Goal: Task Accomplishment & Management: Complete application form

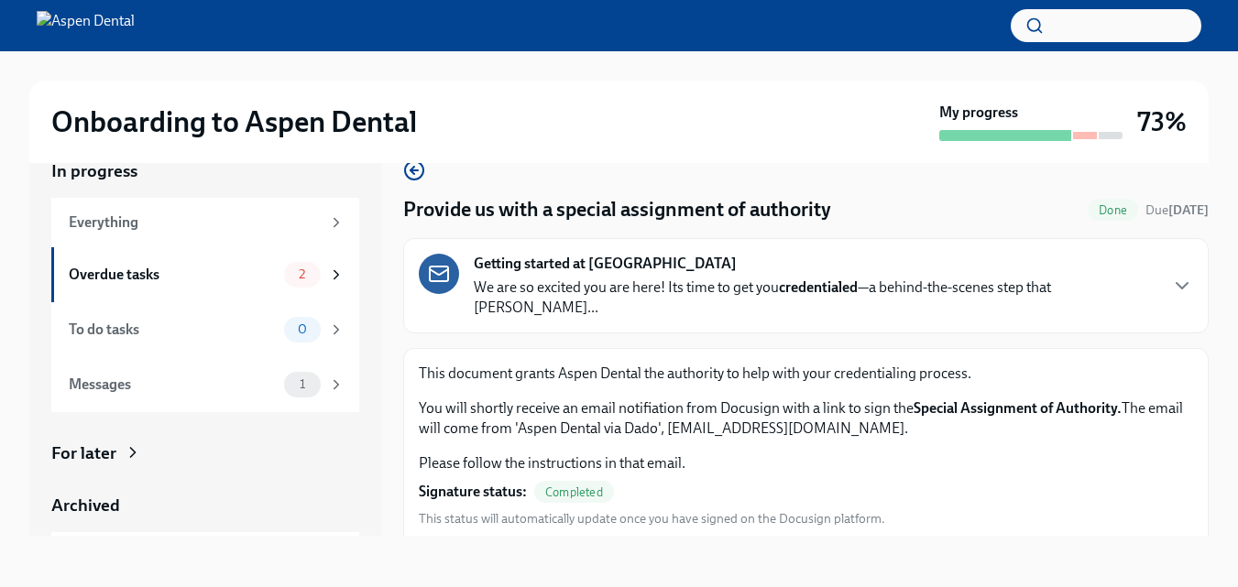
scroll to position [42, 0]
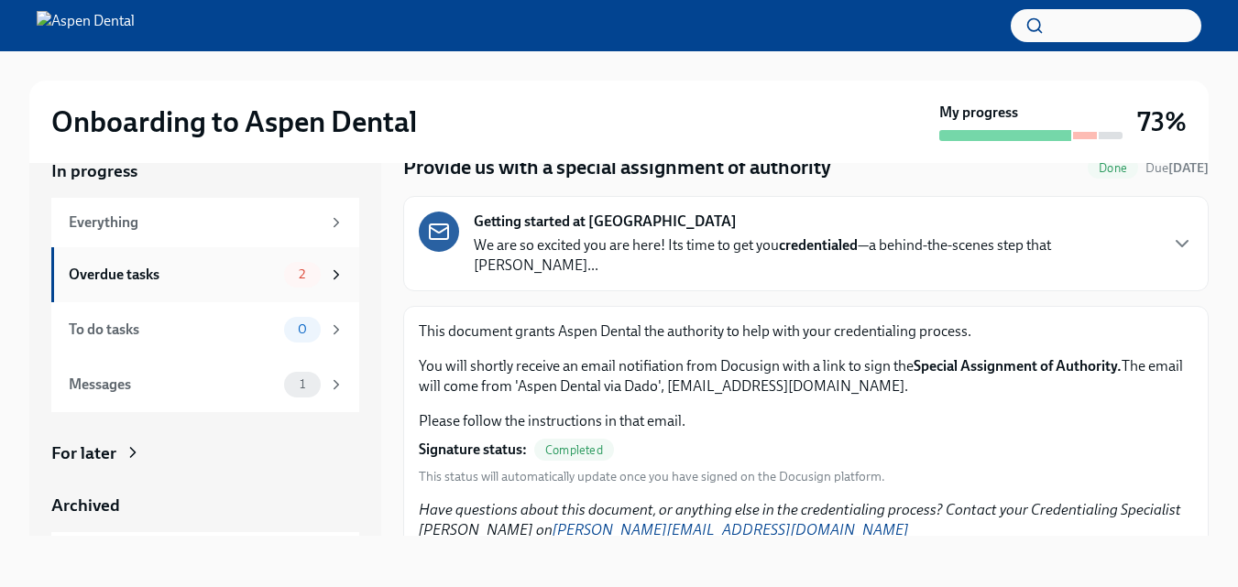
click at [328, 271] on icon at bounding box center [336, 275] width 16 height 16
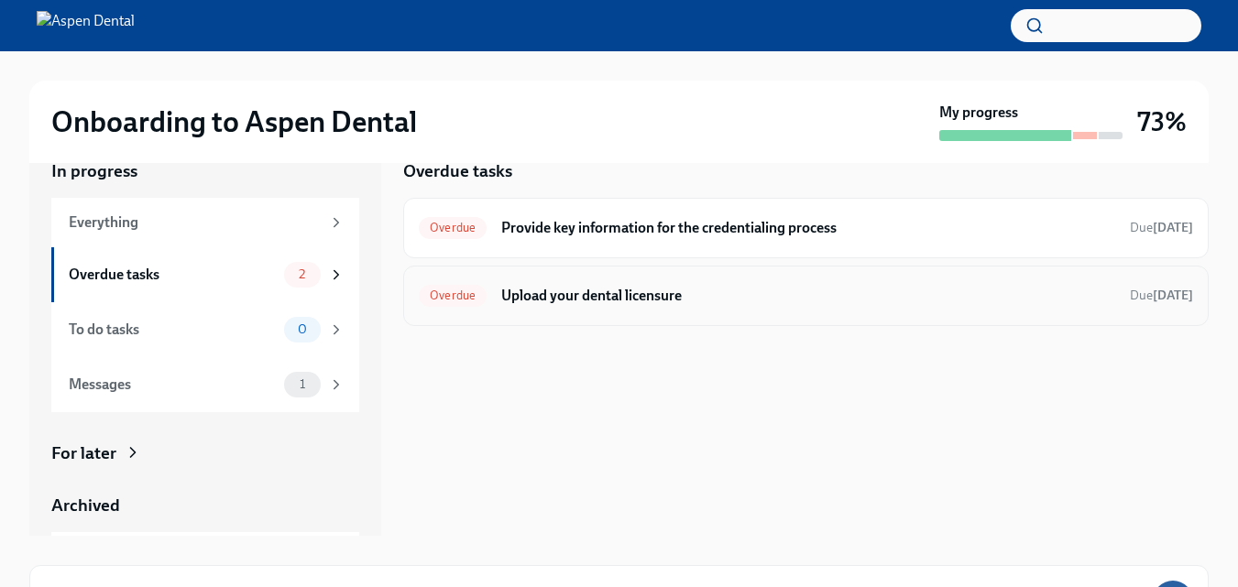
click at [711, 293] on h6 "Upload your dental licensure" at bounding box center [808, 296] width 614 height 20
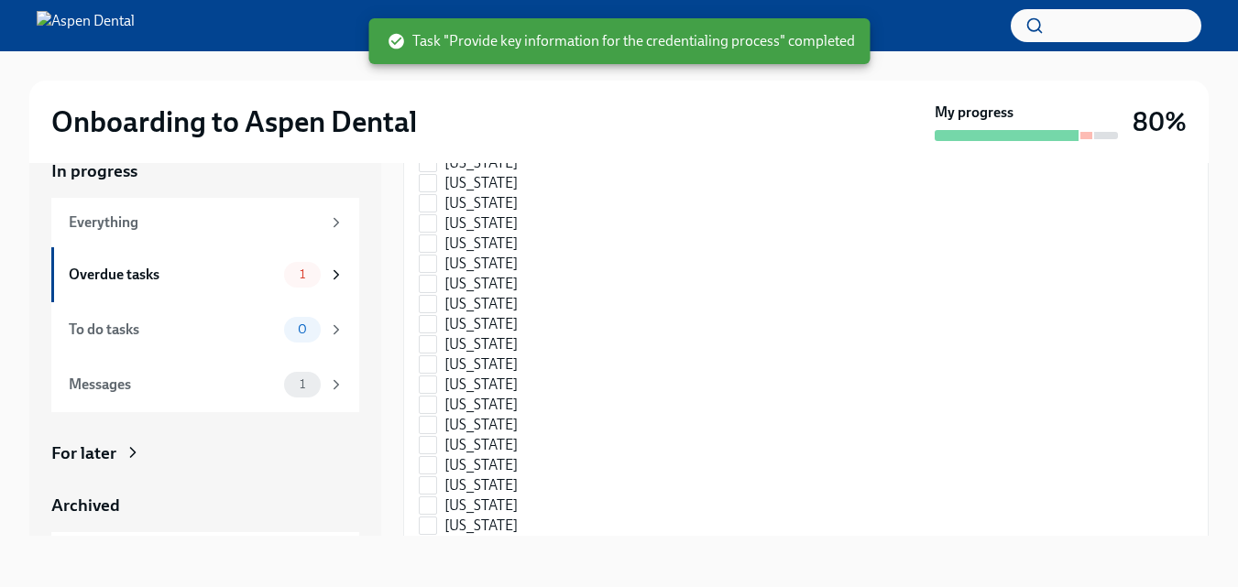
scroll to position [2754, 0]
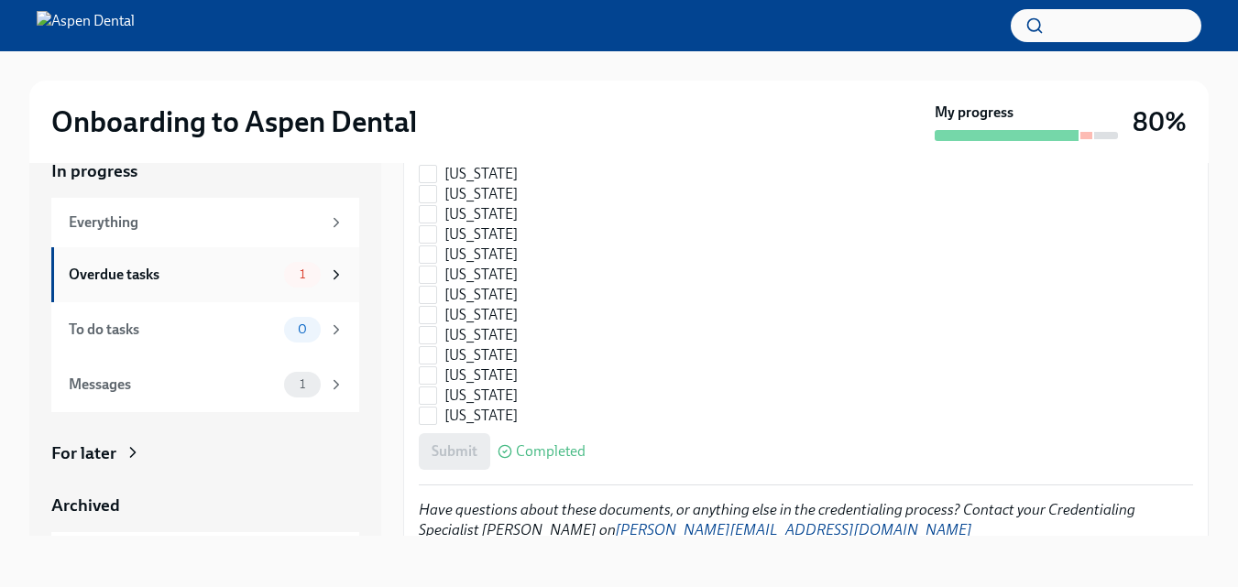
click at [328, 280] on icon at bounding box center [336, 275] width 16 height 16
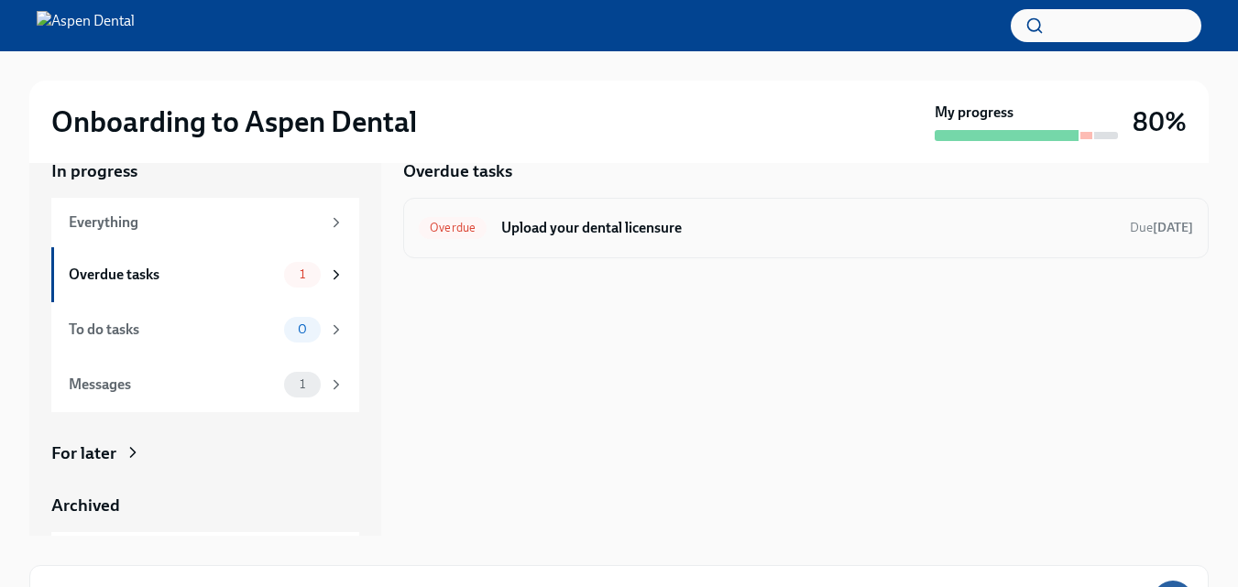
click at [741, 236] on h6 "Upload your dental licensure" at bounding box center [808, 228] width 614 height 20
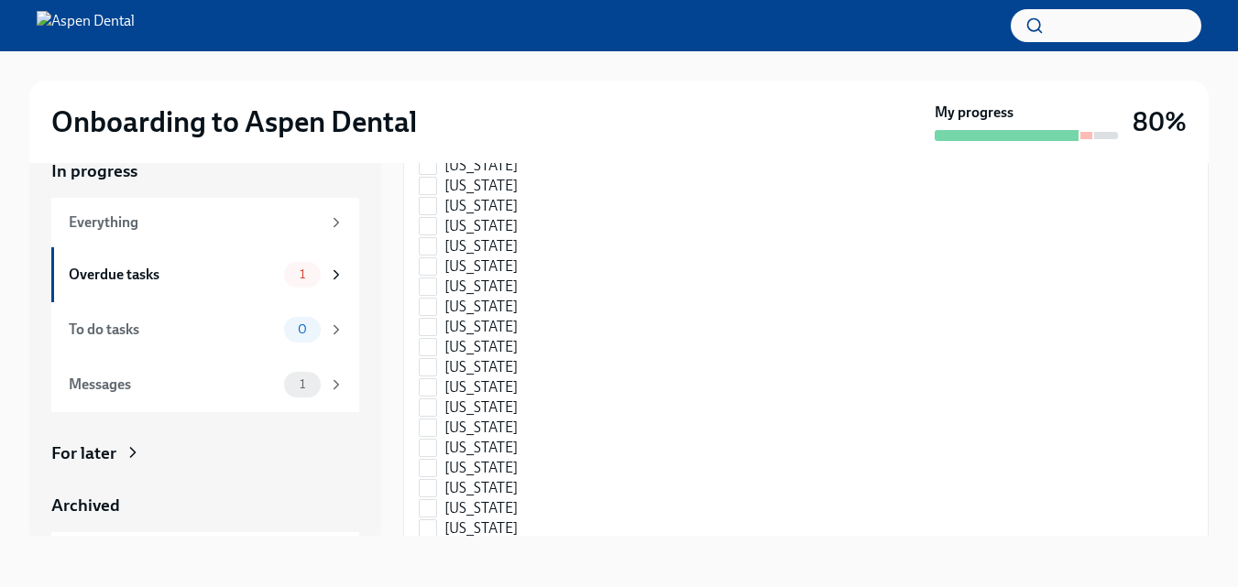
scroll to position [2754, 0]
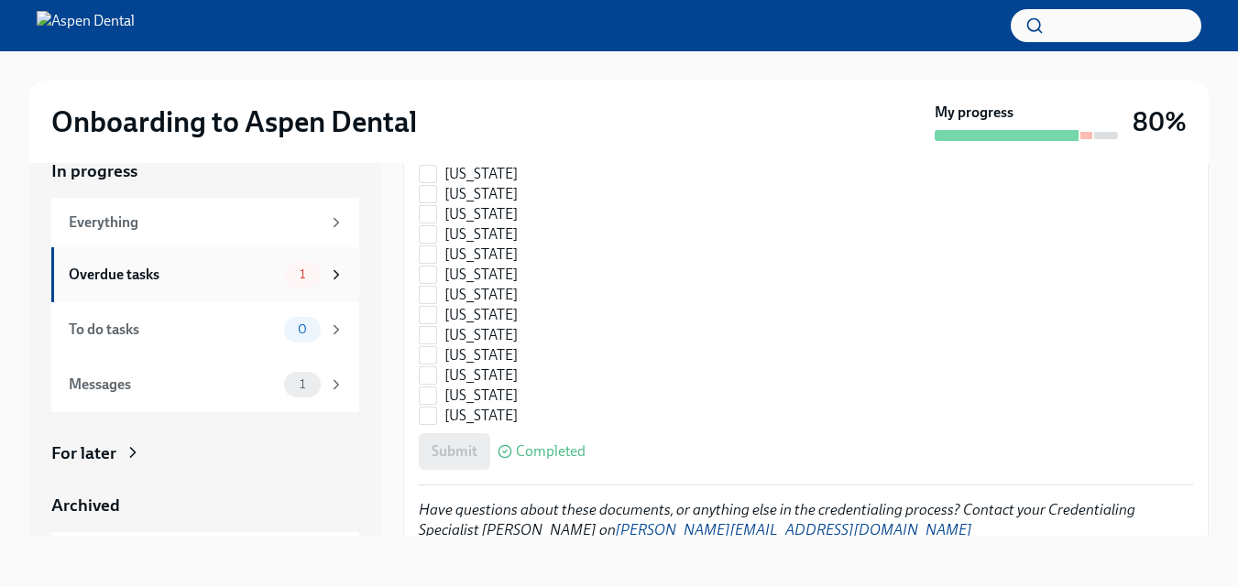
click at [301, 274] on span "1" at bounding box center [302, 275] width 27 height 14
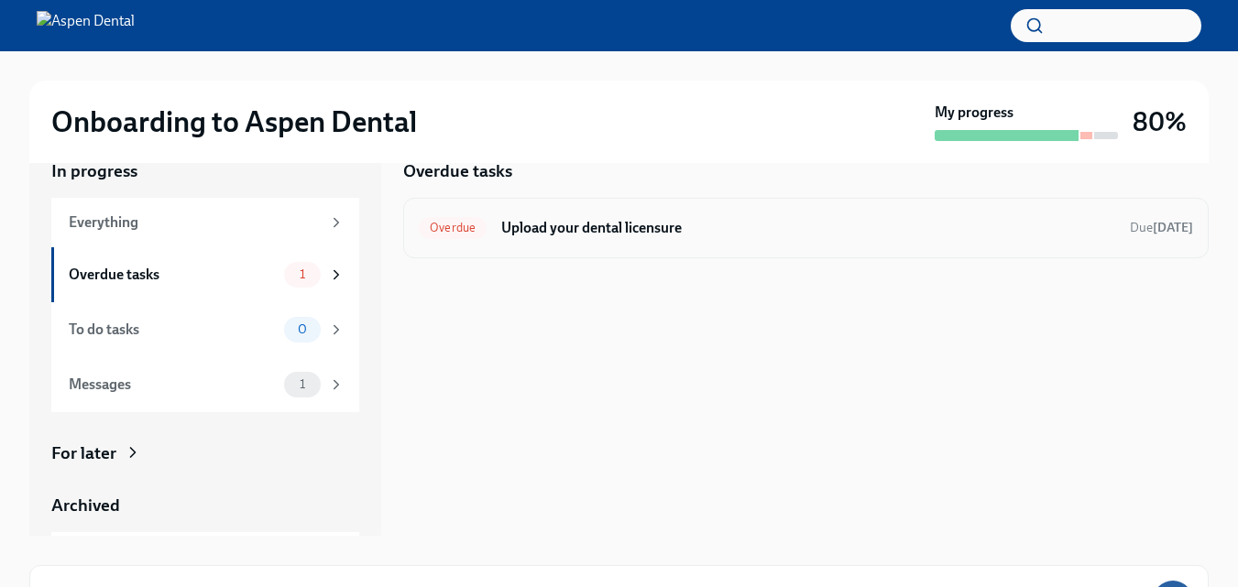
click at [456, 220] on div "Overdue" at bounding box center [453, 228] width 68 height 22
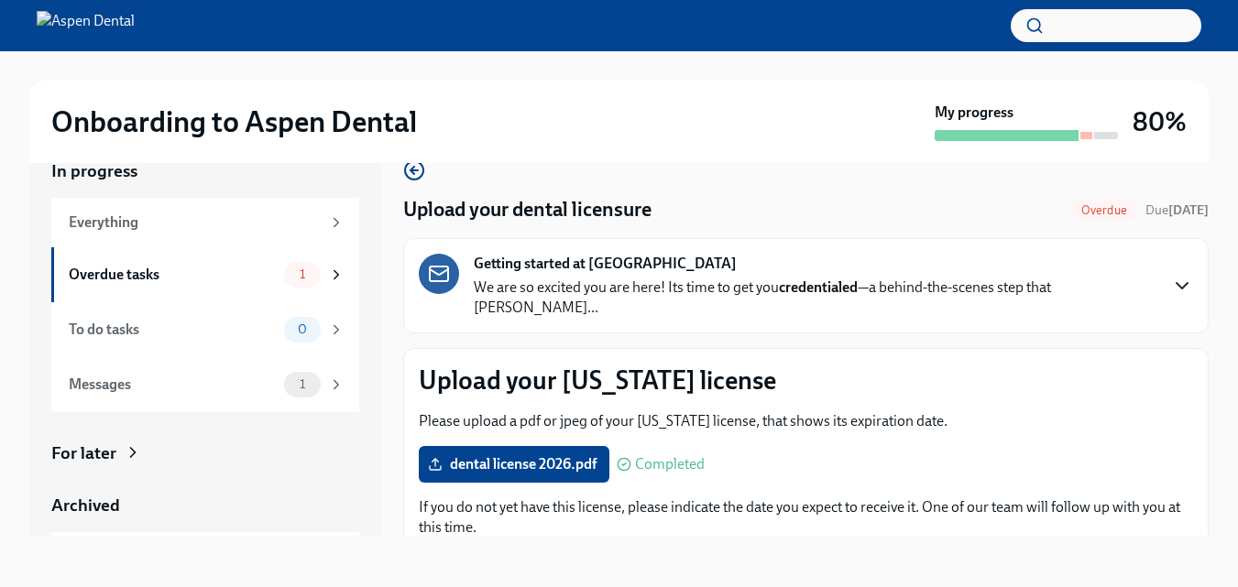
click at [1173, 275] on icon "button" at bounding box center [1182, 286] width 22 height 22
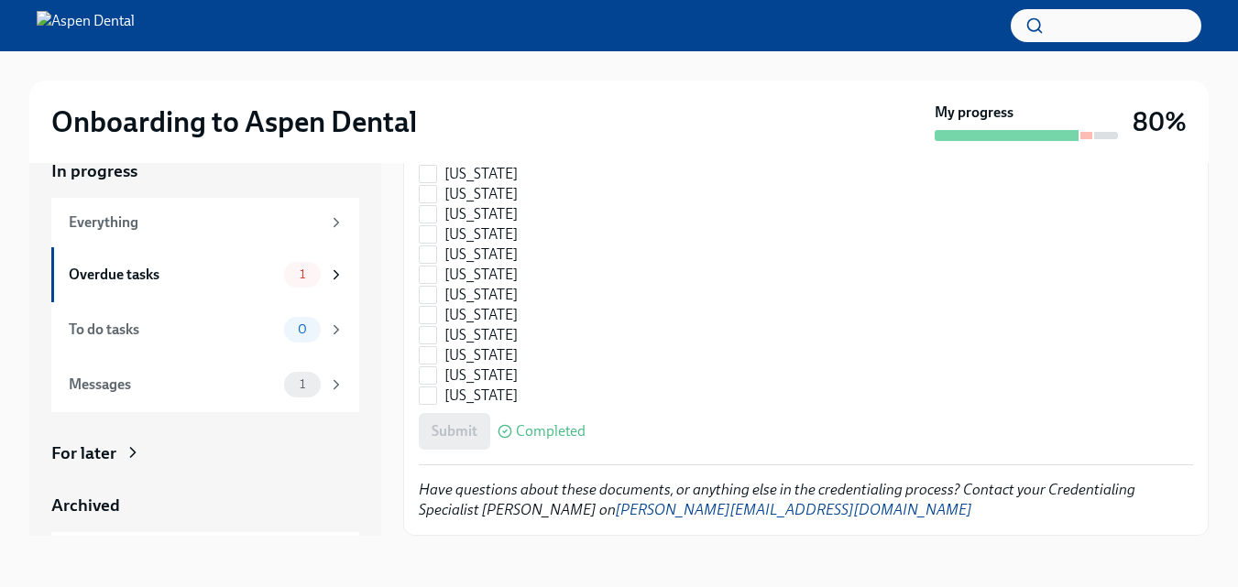
scroll to position [4547, 0]
click at [571, 431] on span "Completed" at bounding box center [551, 431] width 70 height 15
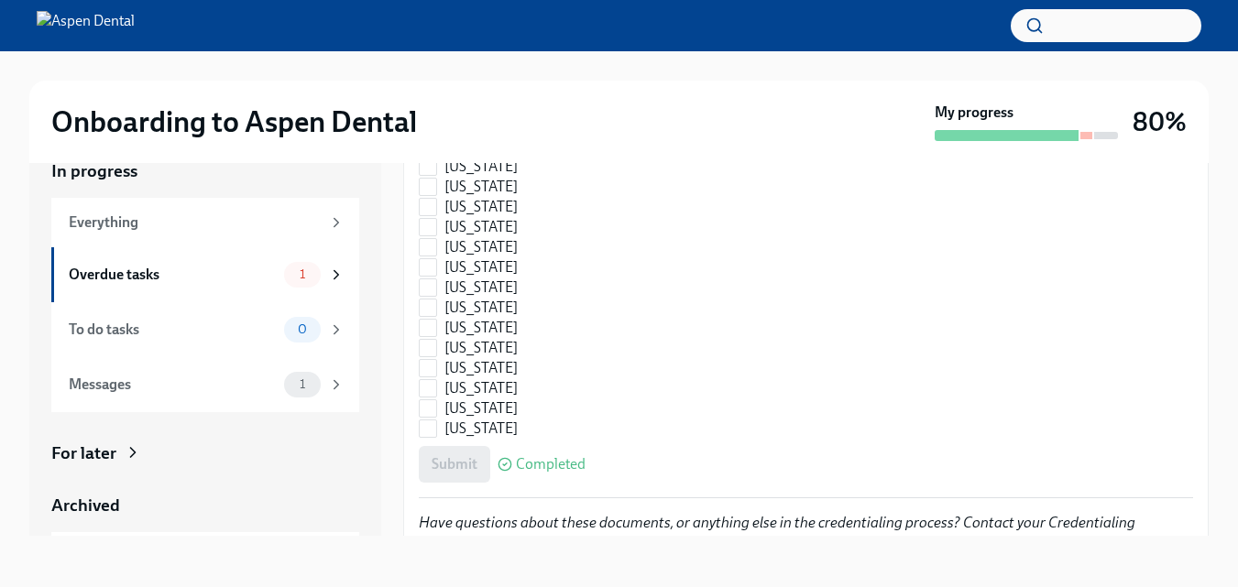
drag, startPoint x: 1193, startPoint y: 185, endPoint x: 1190, endPoint y: 222, distance: 36.8
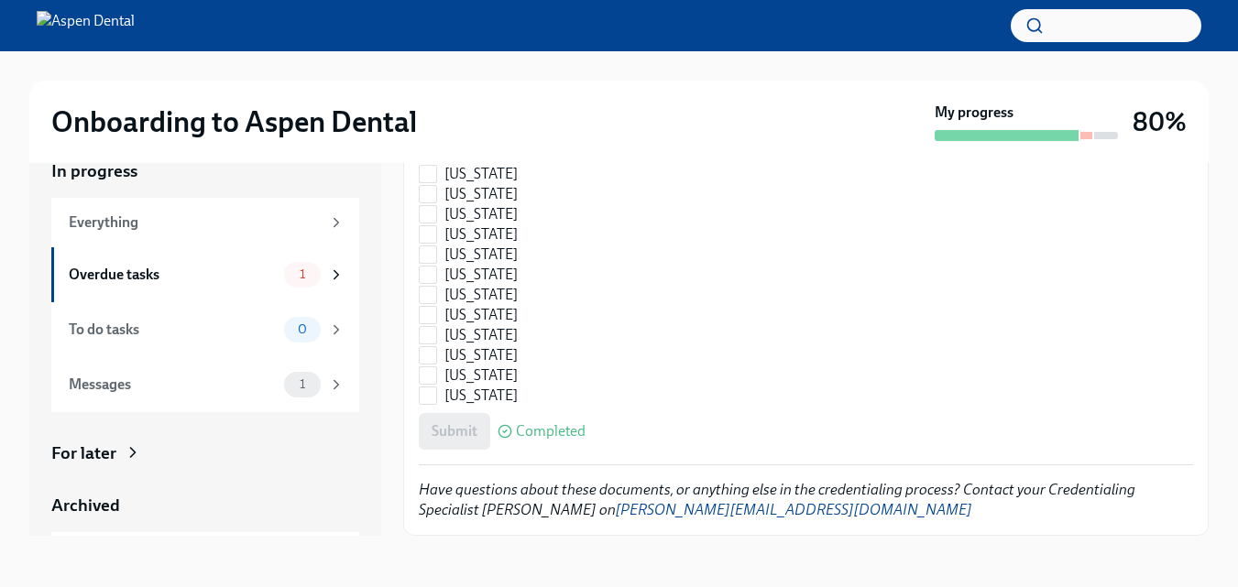
scroll to position [4472, 0]
click at [313, 378] on div "1" at bounding box center [314, 385] width 60 height 26
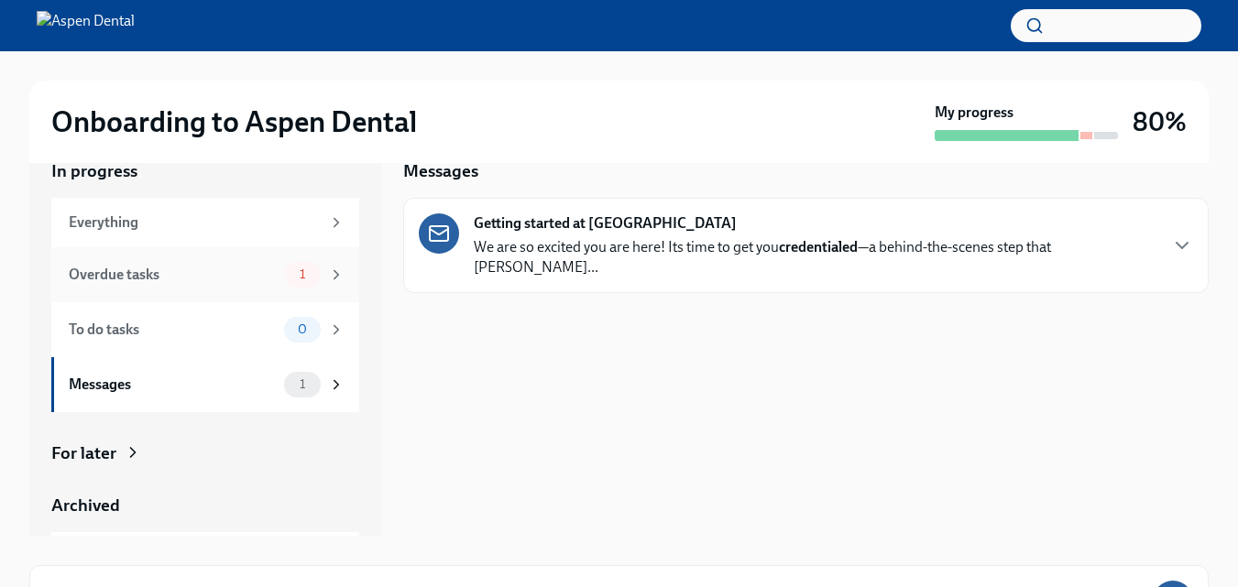
click at [306, 276] on div "1" at bounding box center [302, 275] width 37 height 26
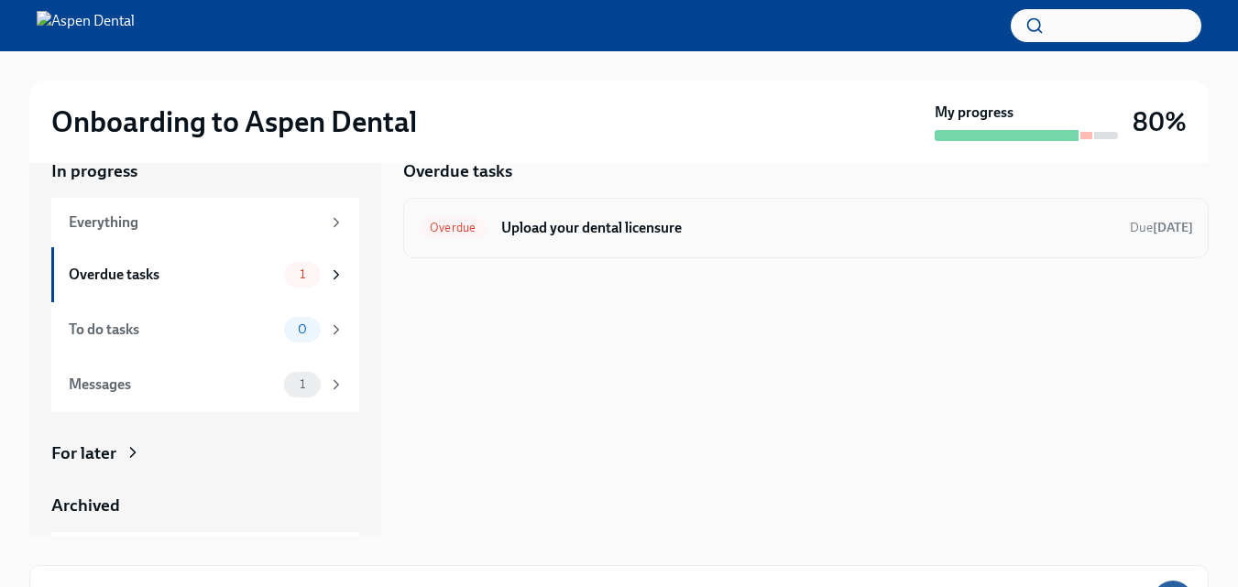
click at [522, 233] on h6 "Upload your dental licensure" at bounding box center [808, 228] width 614 height 20
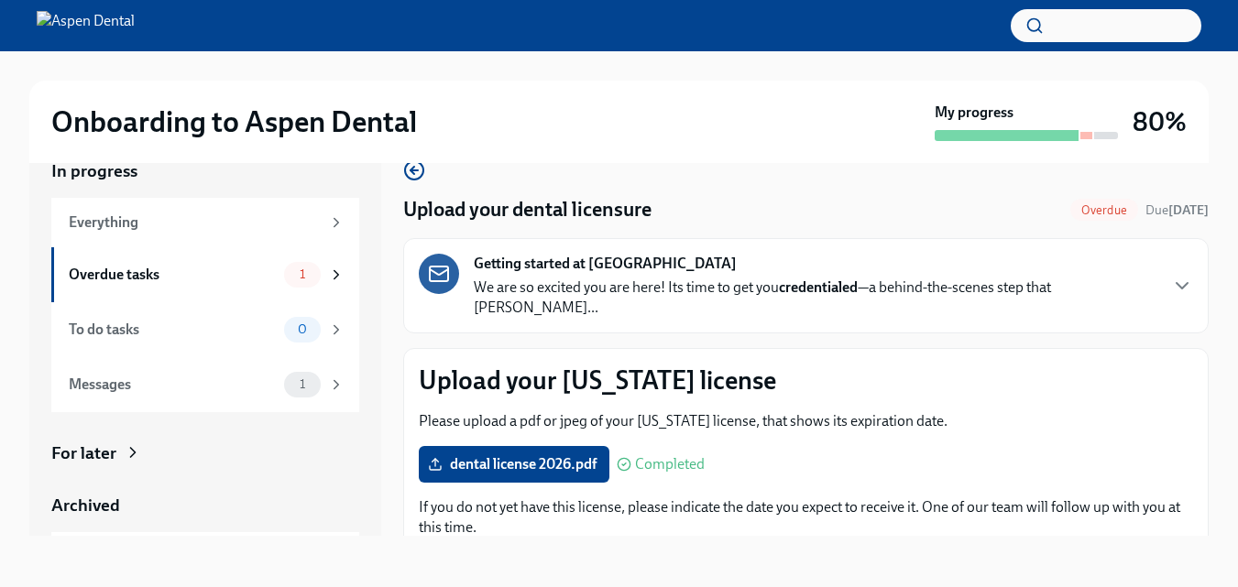
click at [1076, 207] on span "Overdue" at bounding box center [1105, 210] width 68 height 14
click at [1082, 151] on div "Onboarding to Aspen Dental My progress 80%" at bounding box center [619, 122] width 1180 height 82
click at [328, 223] on icon at bounding box center [336, 222] width 16 height 16
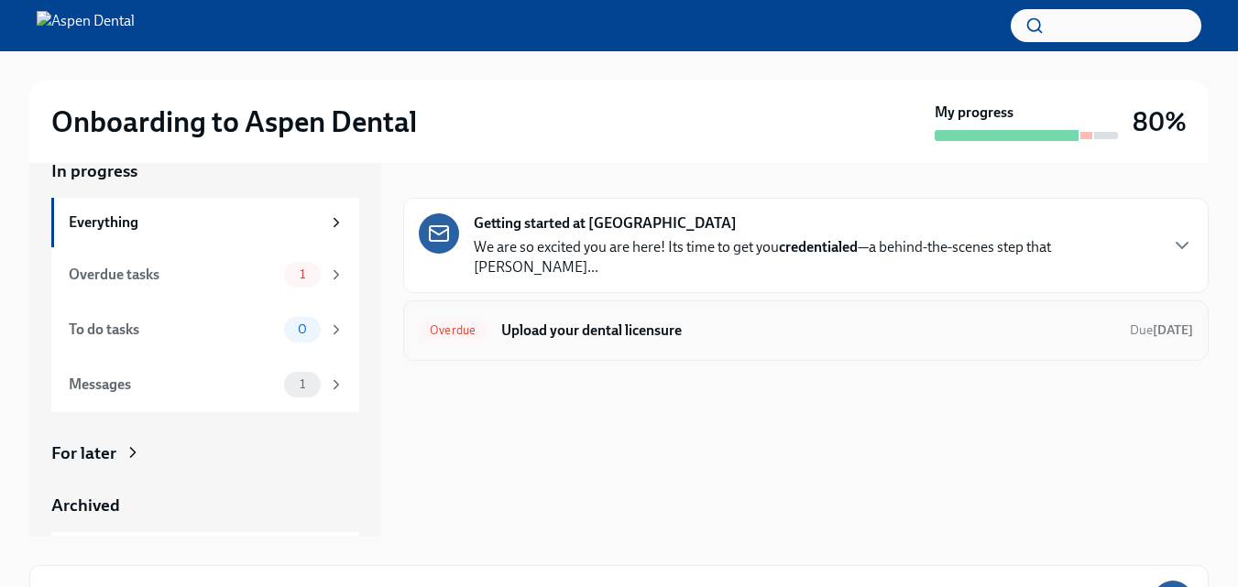
click at [460, 324] on span "Overdue" at bounding box center [453, 331] width 68 height 14
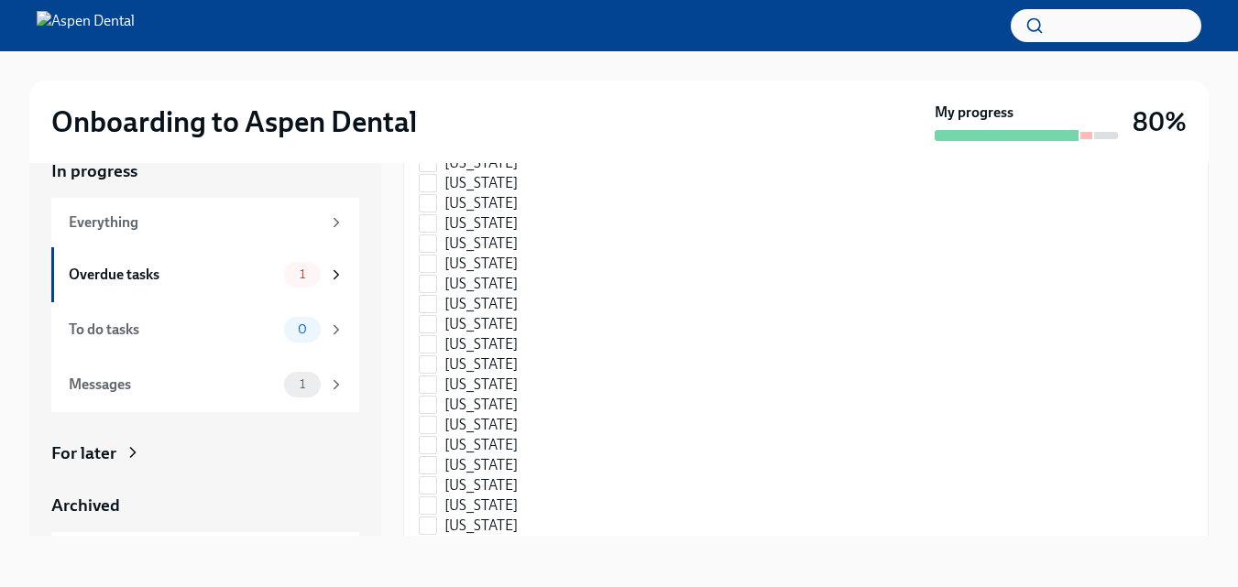
scroll to position [153, 0]
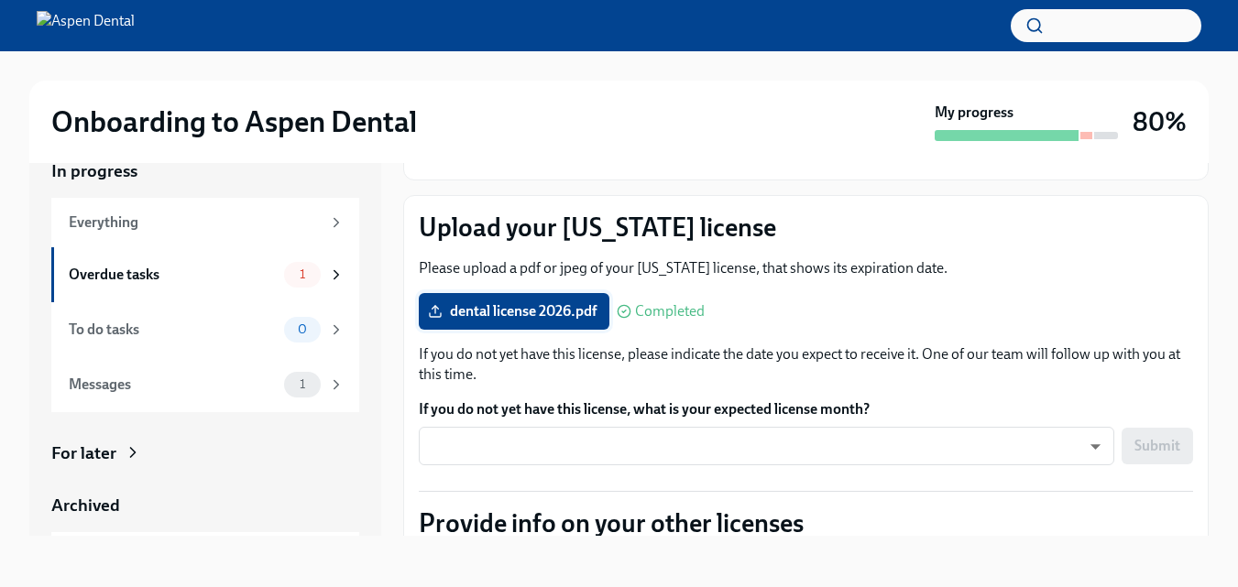
click at [496, 302] on span "dental license 2026.pdf" at bounding box center [514, 311] width 165 height 18
click at [0, 0] on input "dental license 2026.pdf" at bounding box center [0, 0] width 0 height 0
click at [293, 282] on div "1" at bounding box center [302, 275] width 37 height 26
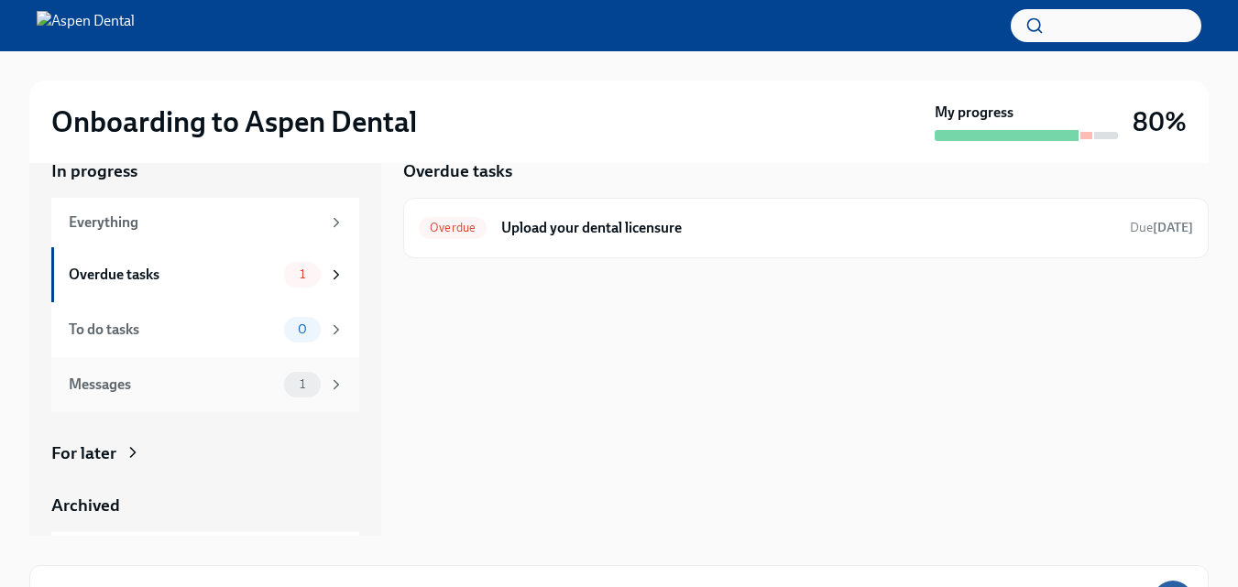
click at [328, 386] on icon at bounding box center [336, 385] width 16 height 16
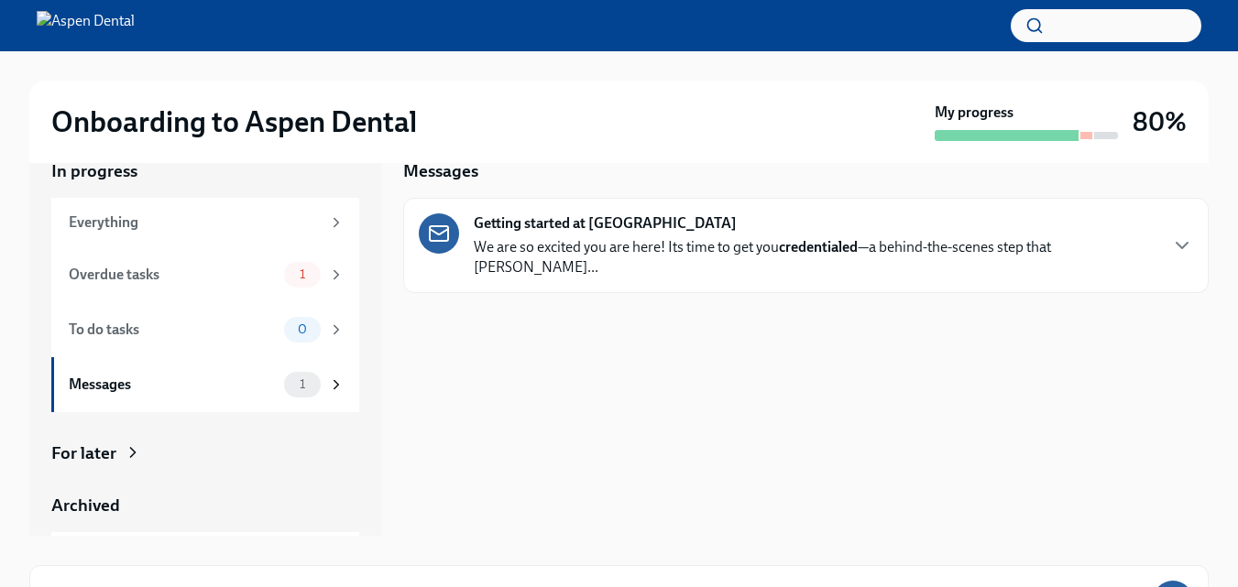
click at [127, 453] on icon at bounding box center [133, 453] width 18 height 18
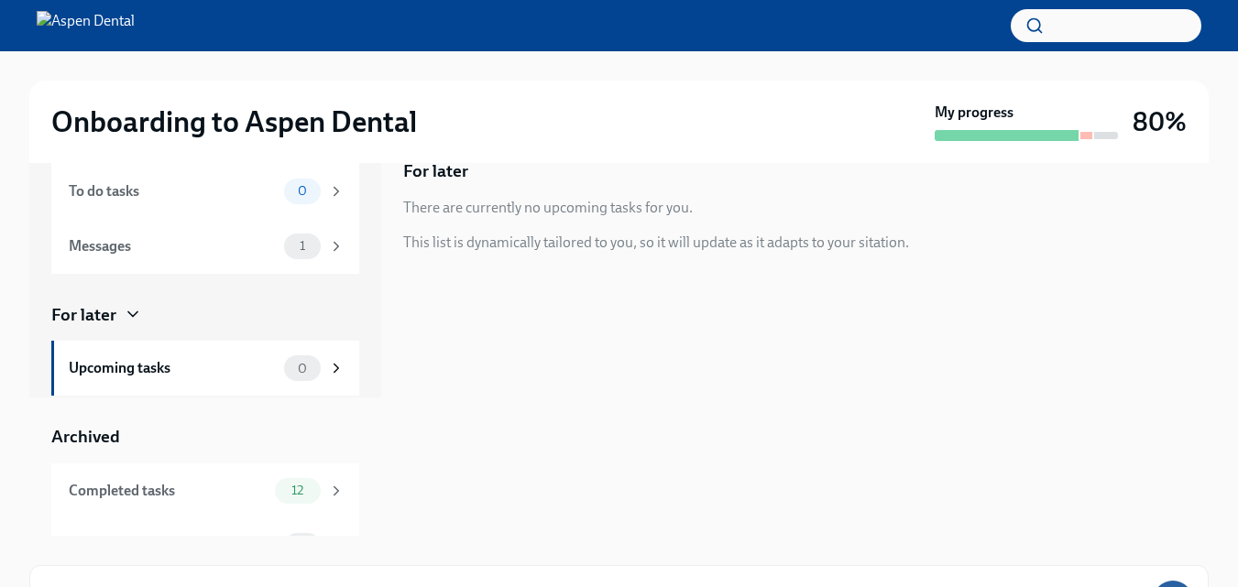
scroll to position [176, 0]
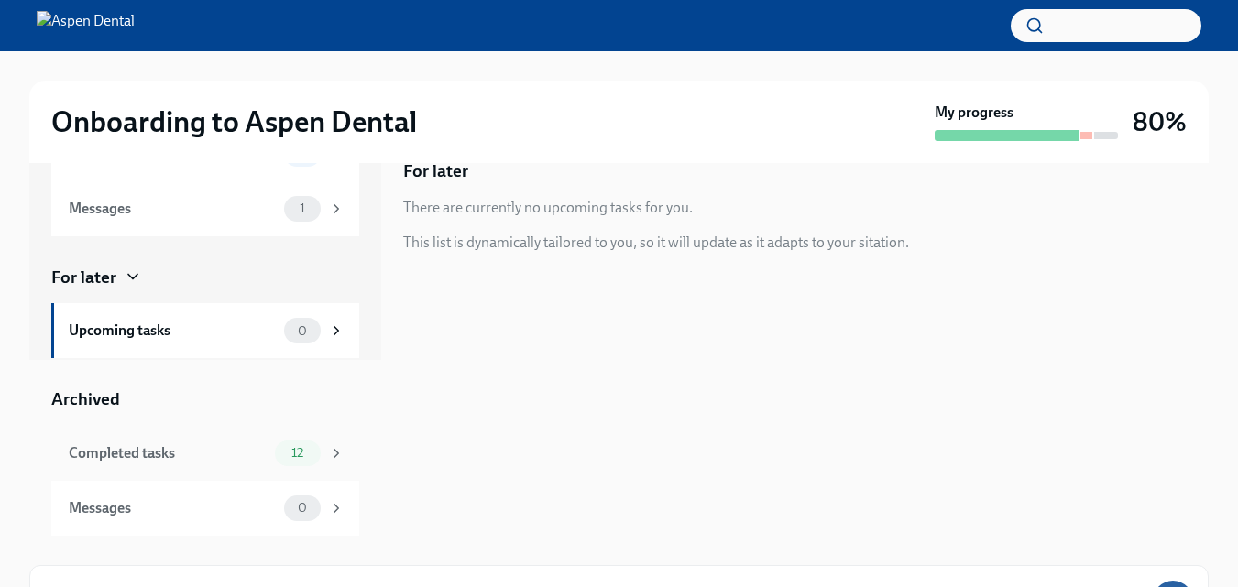
click at [311, 447] on div "12" at bounding box center [310, 454] width 70 height 26
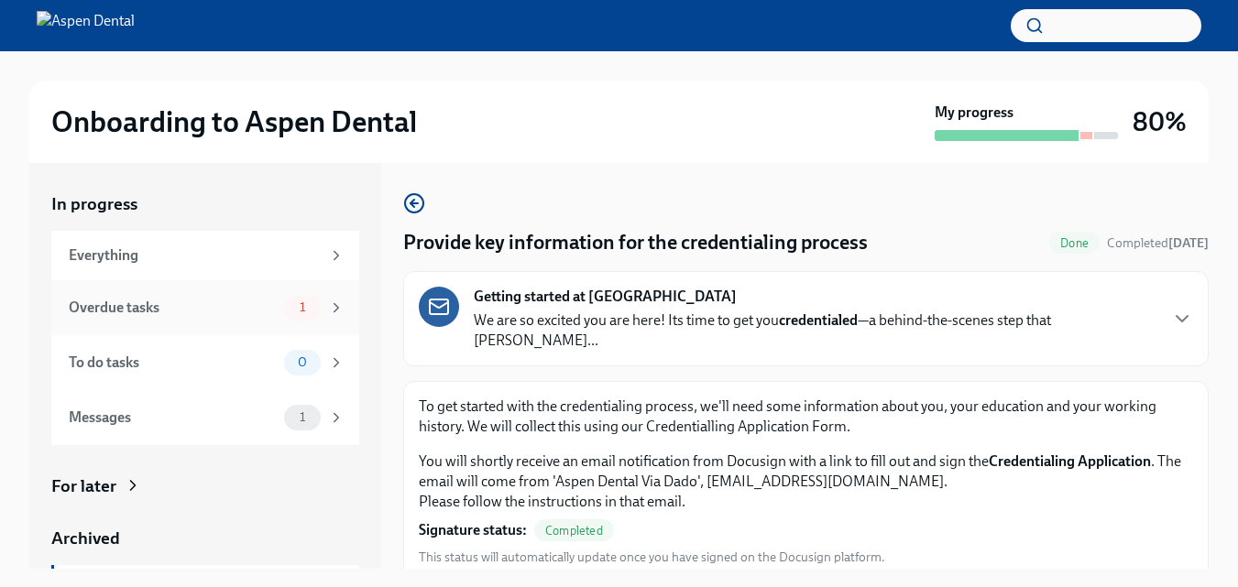
click at [328, 310] on icon at bounding box center [336, 308] width 16 height 16
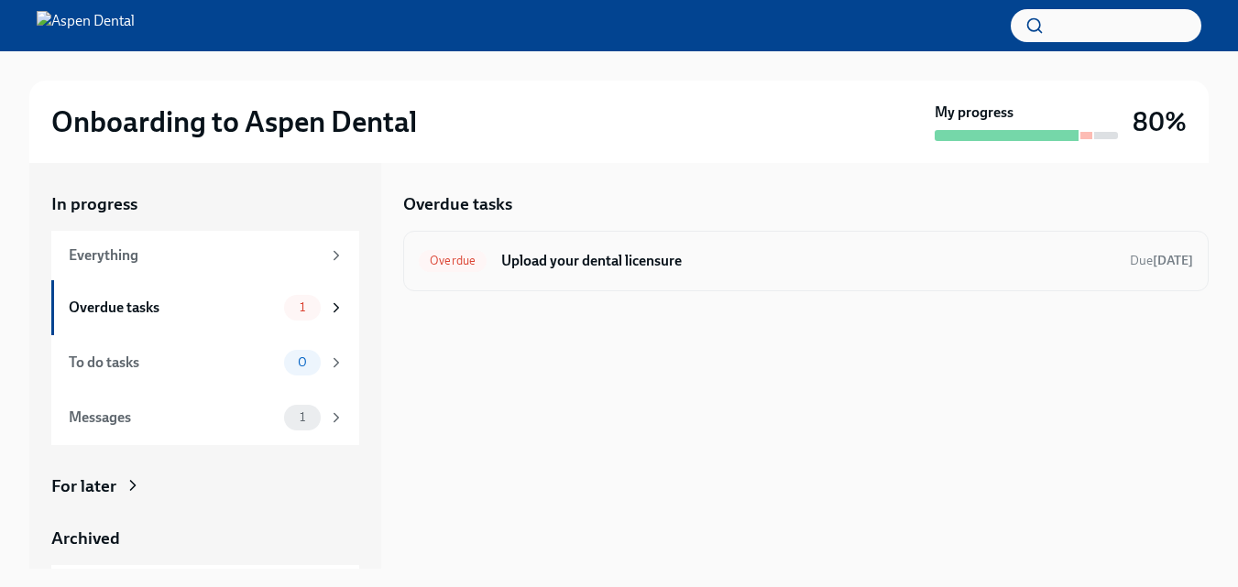
click at [453, 263] on span "Overdue" at bounding box center [453, 261] width 68 height 14
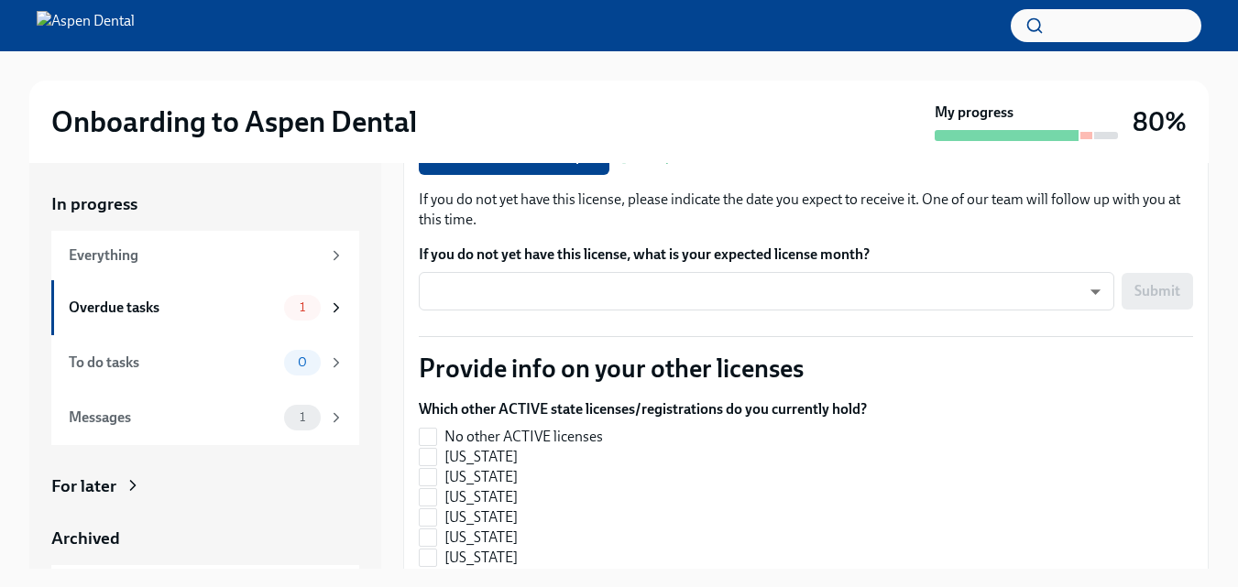
scroll to position [355, 0]
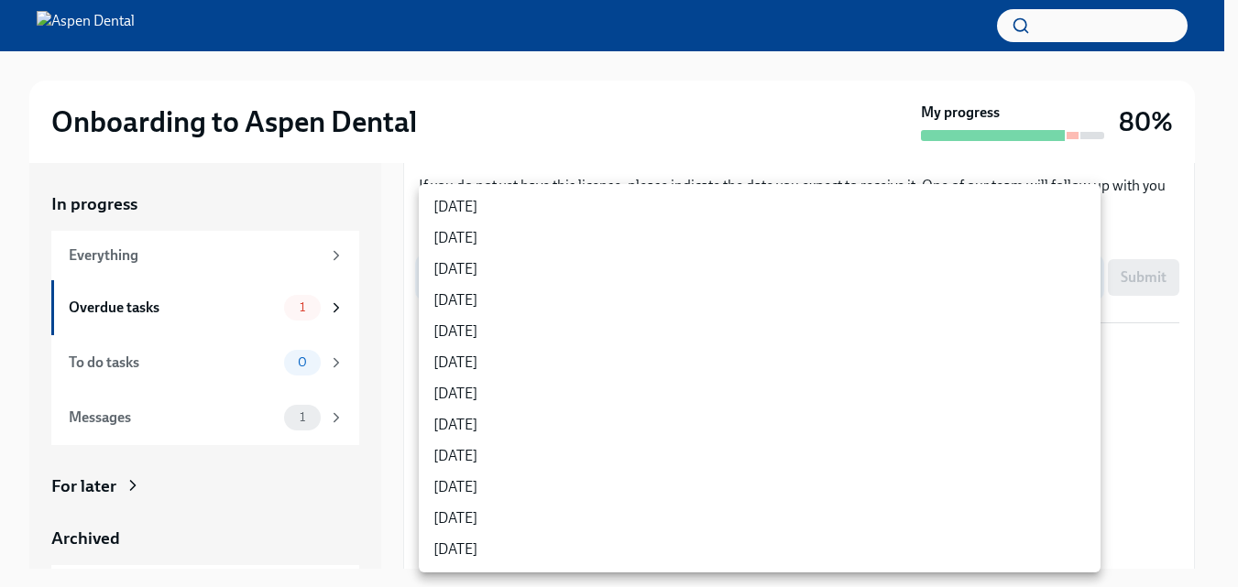
click at [1084, 262] on body "Onboarding to Aspen Dental My progress 80% In progress Everything Overdue tasks…" at bounding box center [619, 310] width 1238 height 620
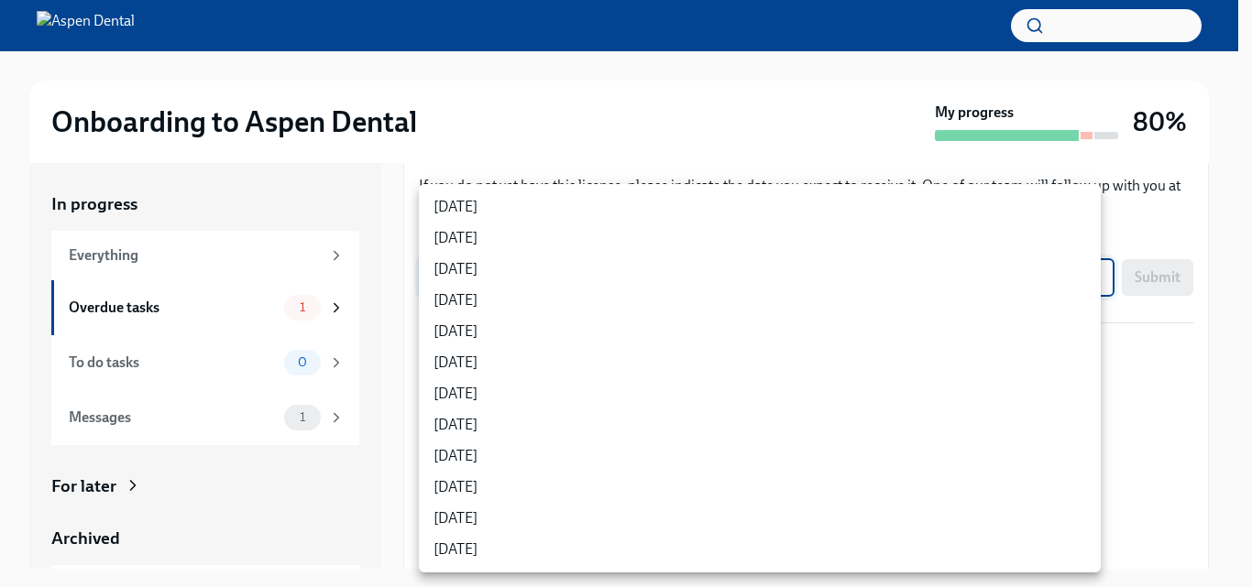
click at [1223, 192] on div at bounding box center [626, 293] width 1252 height 587
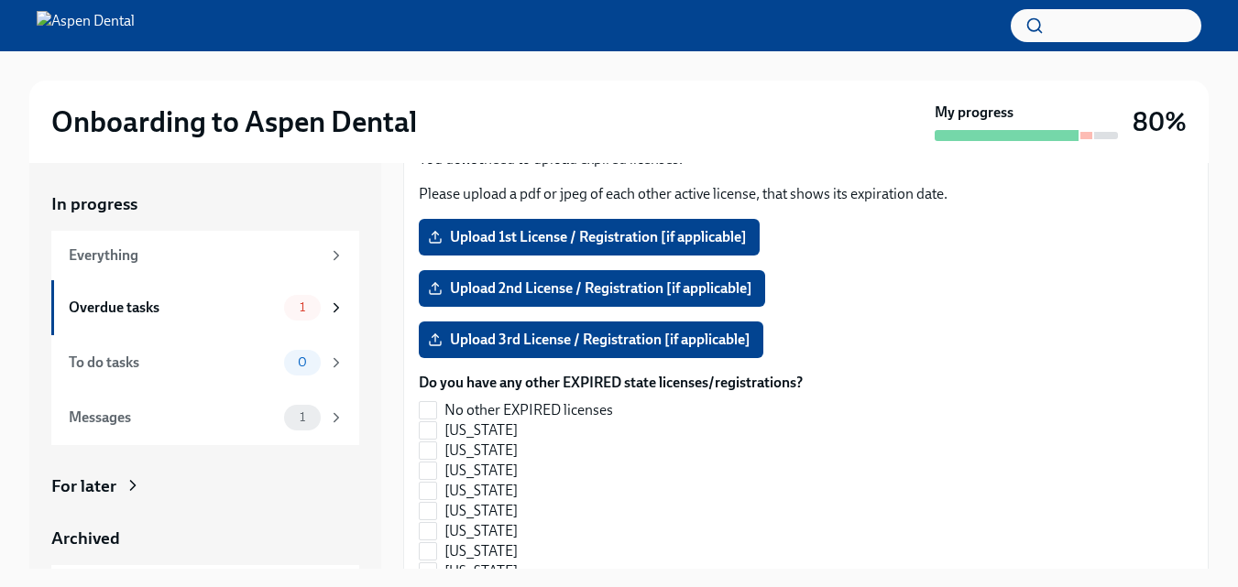
scroll to position [1773, 0]
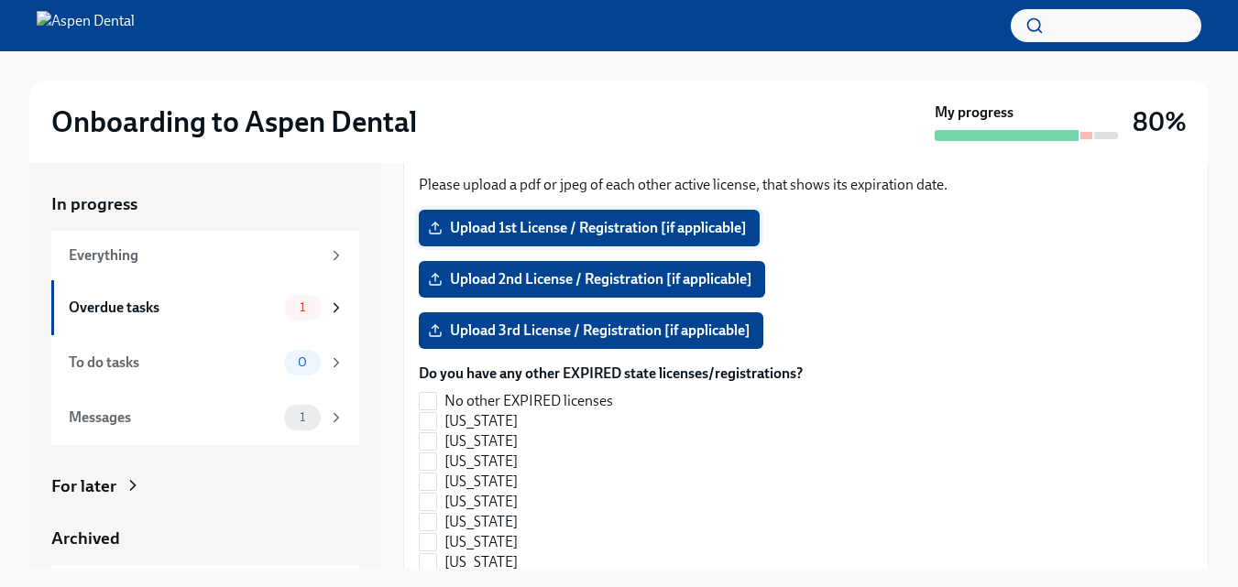
click at [533, 210] on label "Upload 1st License / Registration [if applicable]" at bounding box center [589, 228] width 341 height 37
click at [0, 0] on input "Upload 1st License / Registration [if applicable]" at bounding box center [0, 0] width 0 height 0
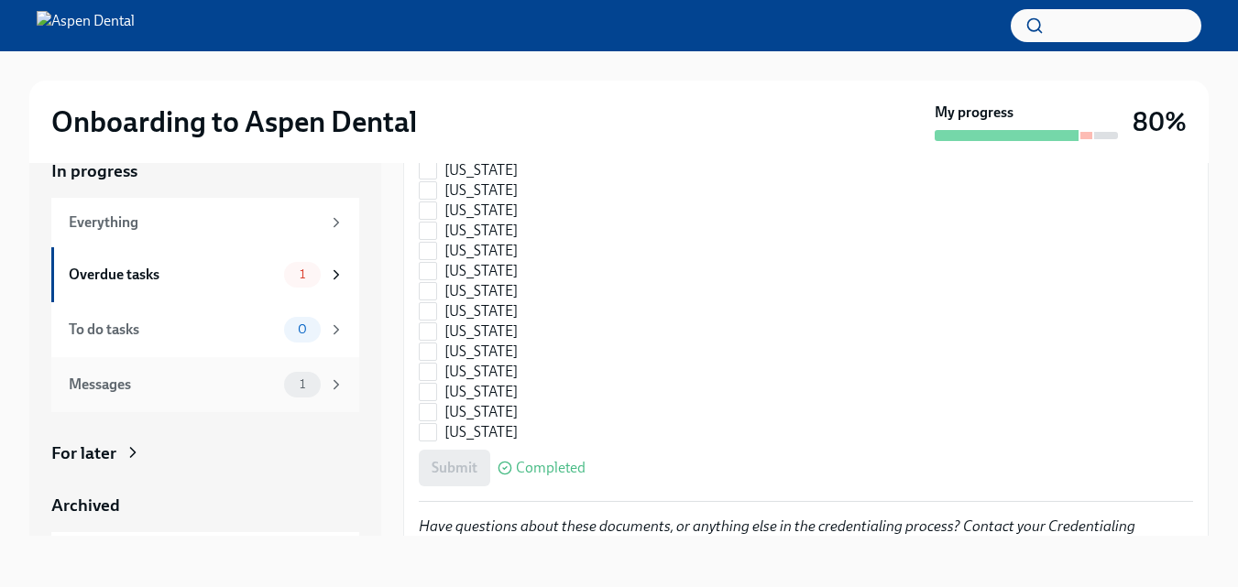
scroll to position [2754, 0]
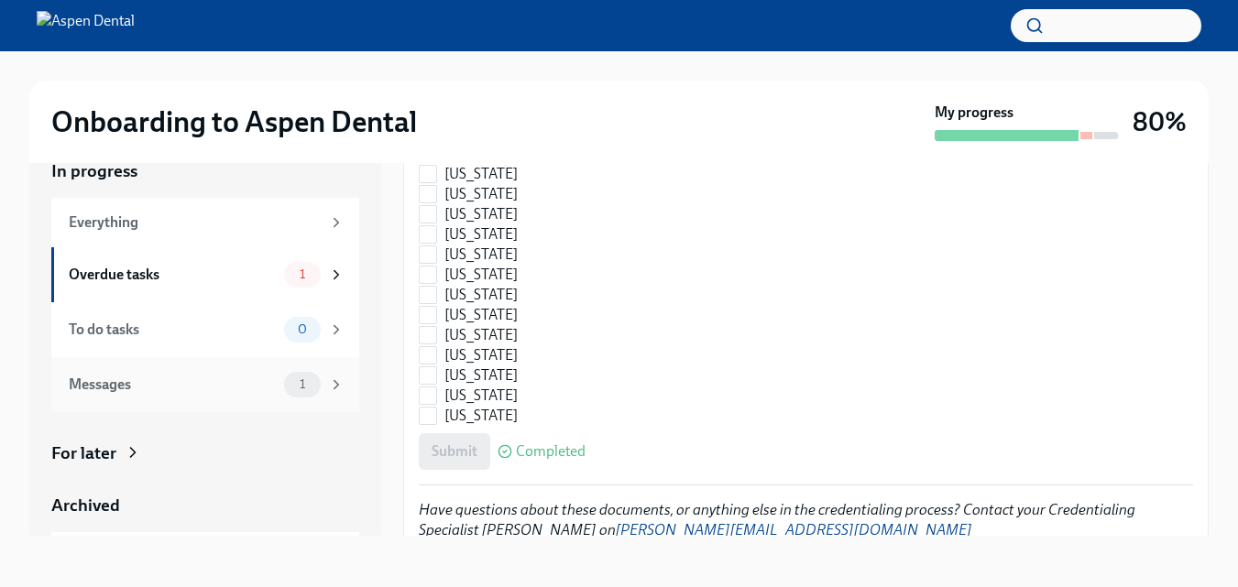
click at [328, 379] on icon at bounding box center [336, 385] width 16 height 16
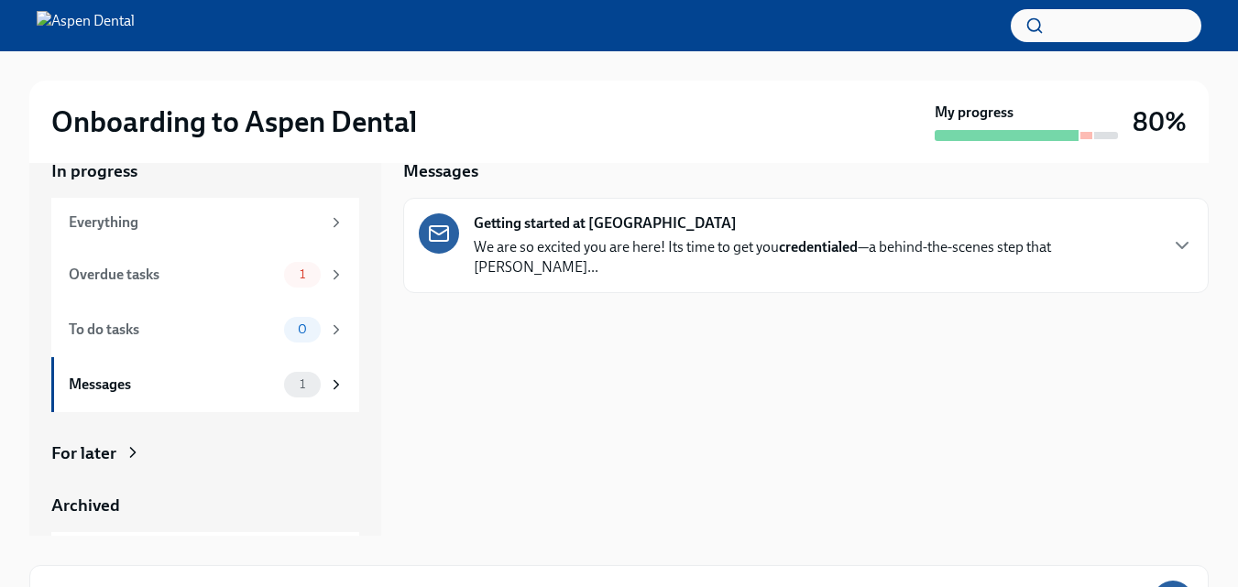
click at [772, 257] on p "We are so excited you are here! Its time to get you credentialed —a behind-the-…" at bounding box center [815, 257] width 683 height 40
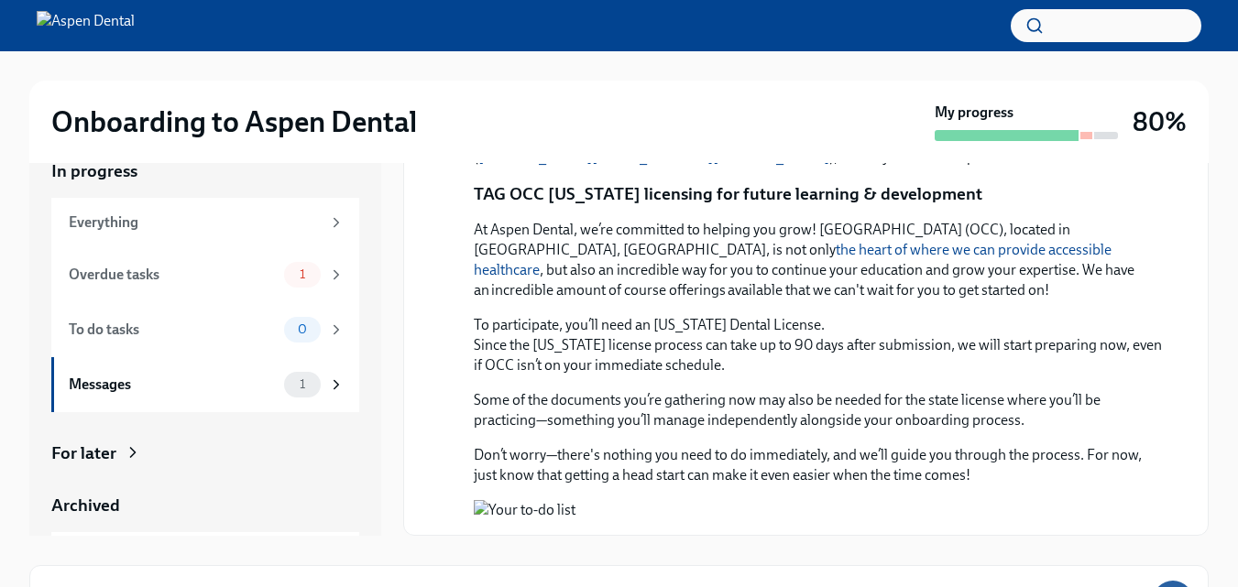
scroll to position [1530, 0]
click at [862, 500] on button "Zoom image" at bounding box center [819, 510] width 690 height 20
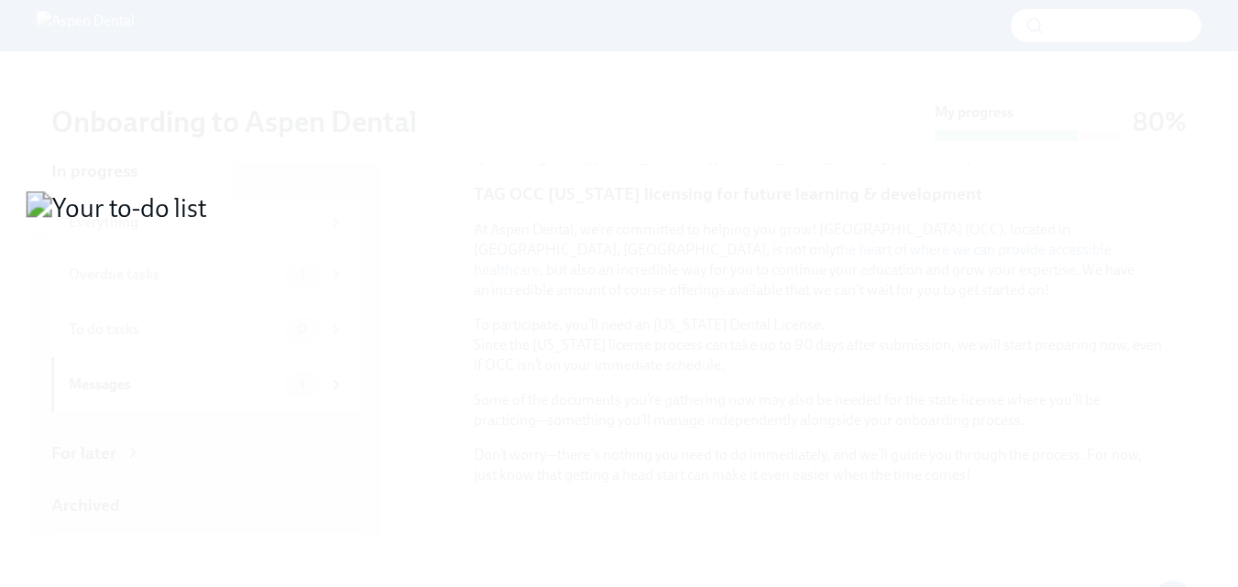
click at [697, 333] on button "Unzoom image" at bounding box center [619, 293] width 1238 height 587
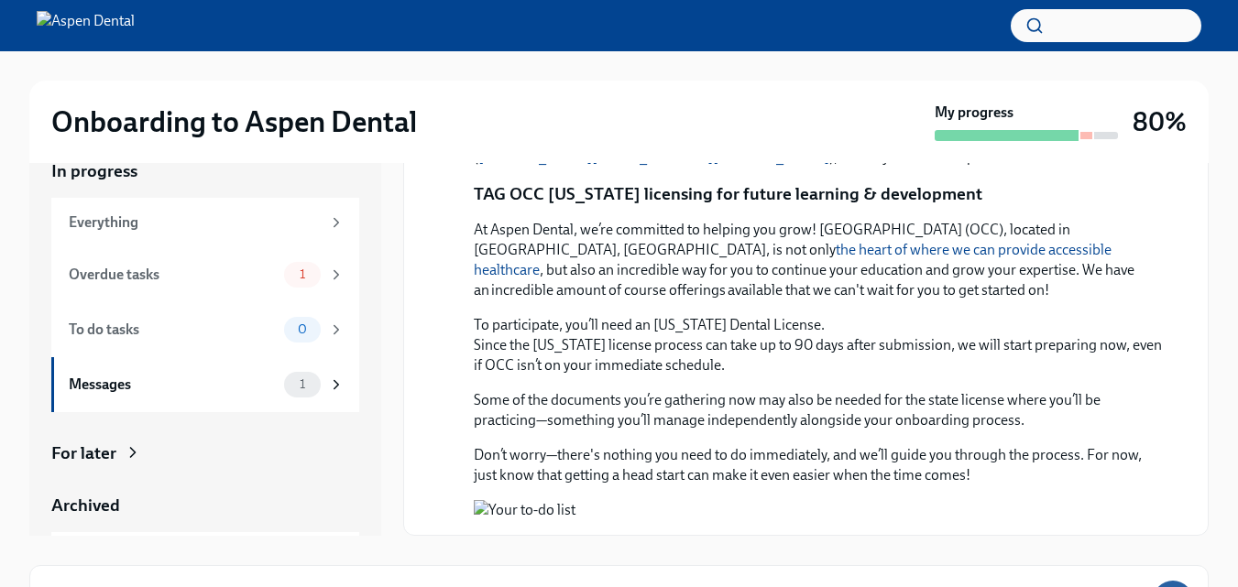
click at [130, 459] on icon at bounding box center [133, 453] width 18 height 18
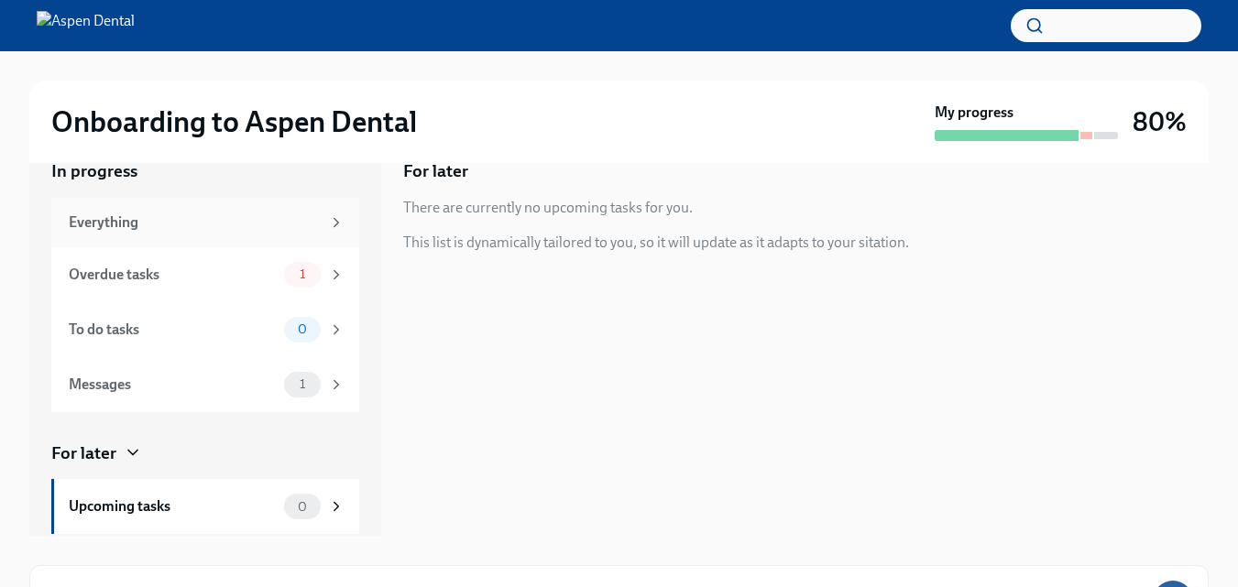
click at [328, 228] on icon at bounding box center [336, 222] width 16 height 16
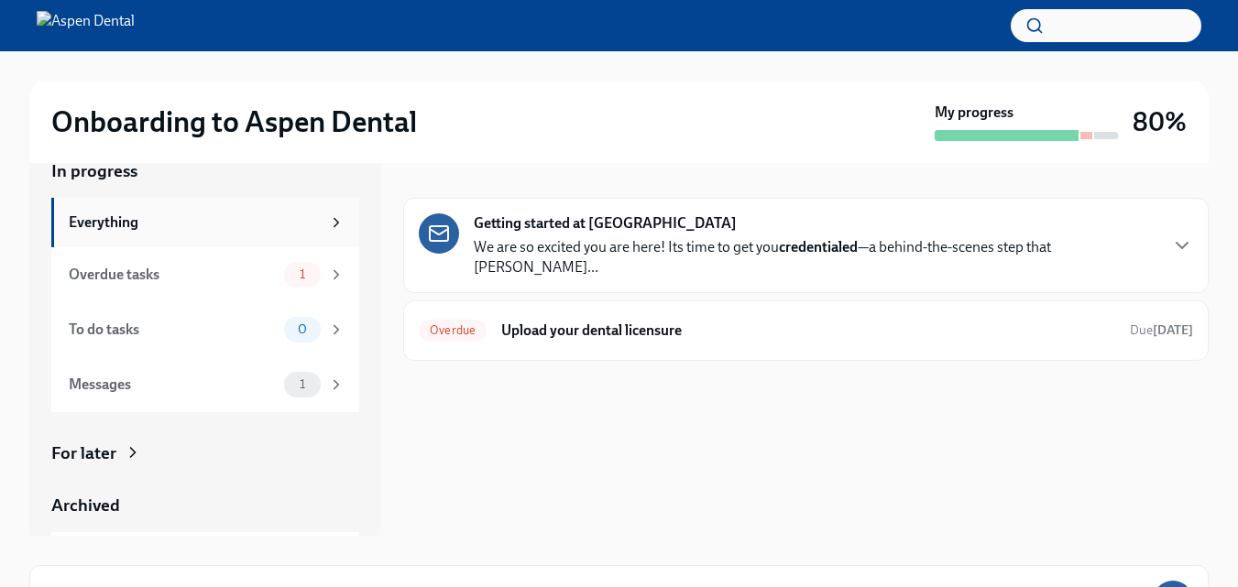
click at [328, 223] on icon at bounding box center [336, 222] width 16 height 16
click at [328, 219] on icon at bounding box center [336, 222] width 16 height 16
click at [159, 234] on div "Everything" at bounding box center [205, 222] width 308 height 49
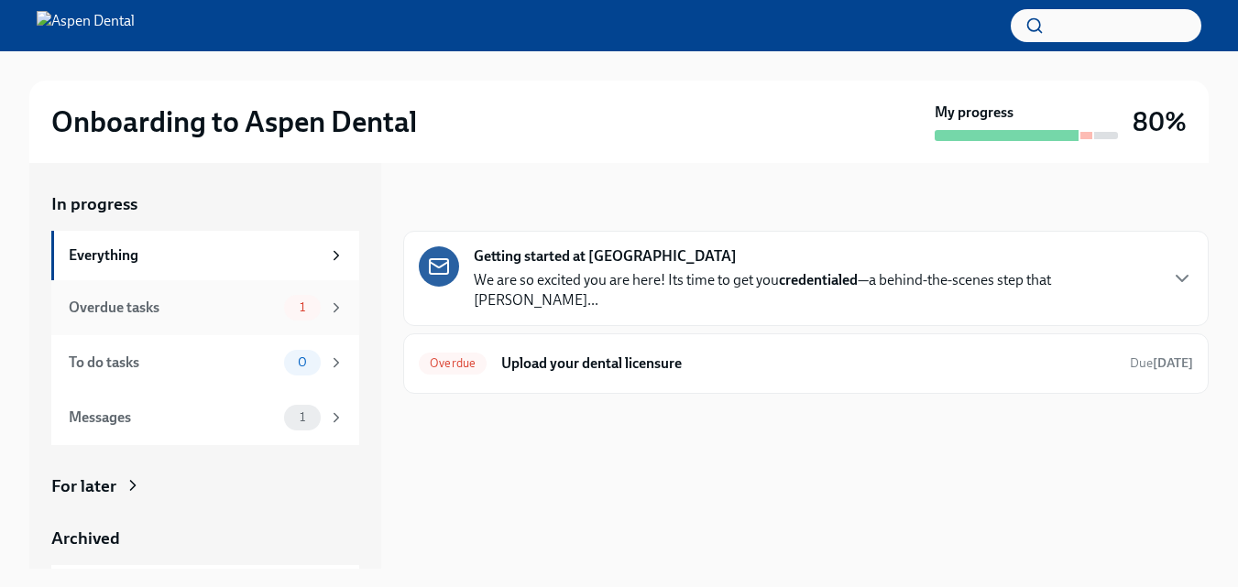
click at [326, 316] on div "1" at bounding box center [314, 308] width 60 height 26
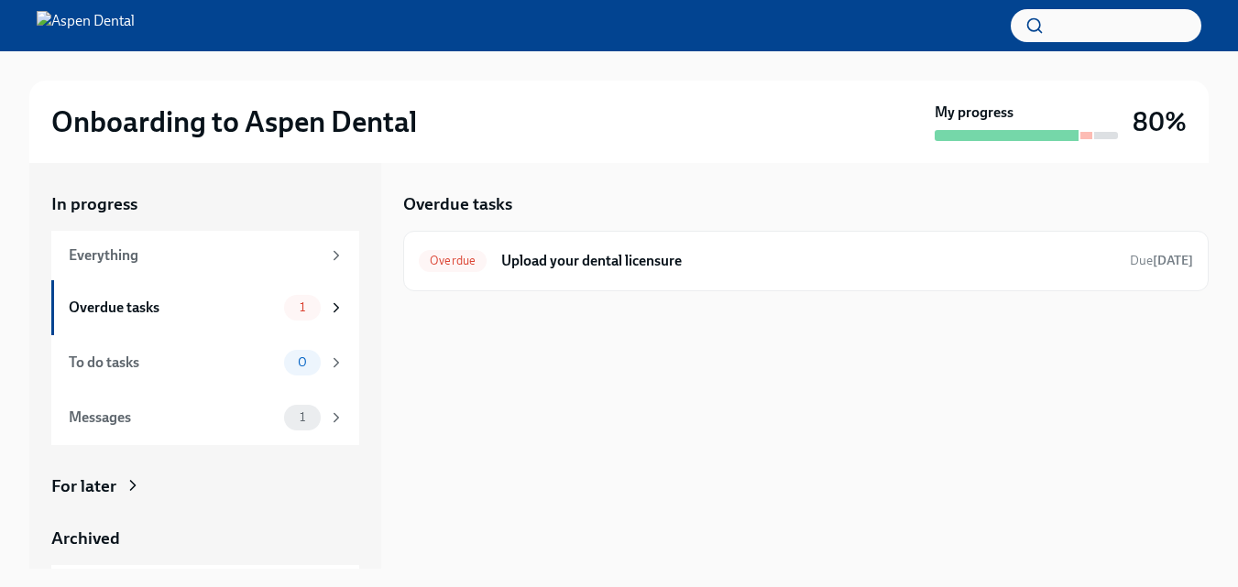
click at [128, 484] on icon at bounding box center [133, 486] width 18 height 18
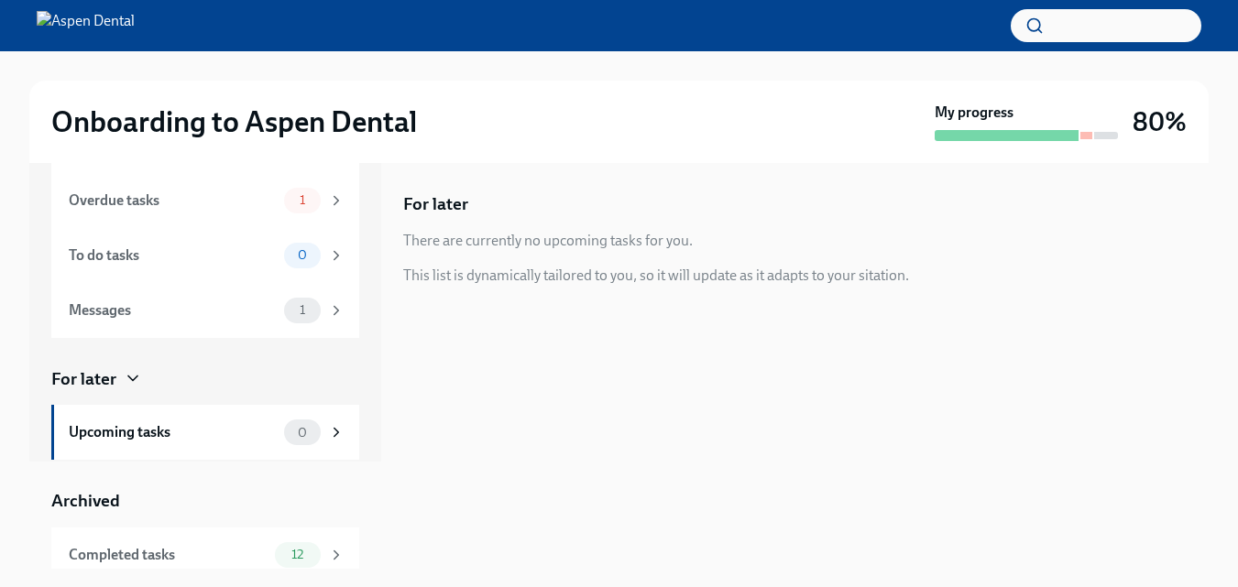
scroll to position [176, 0]
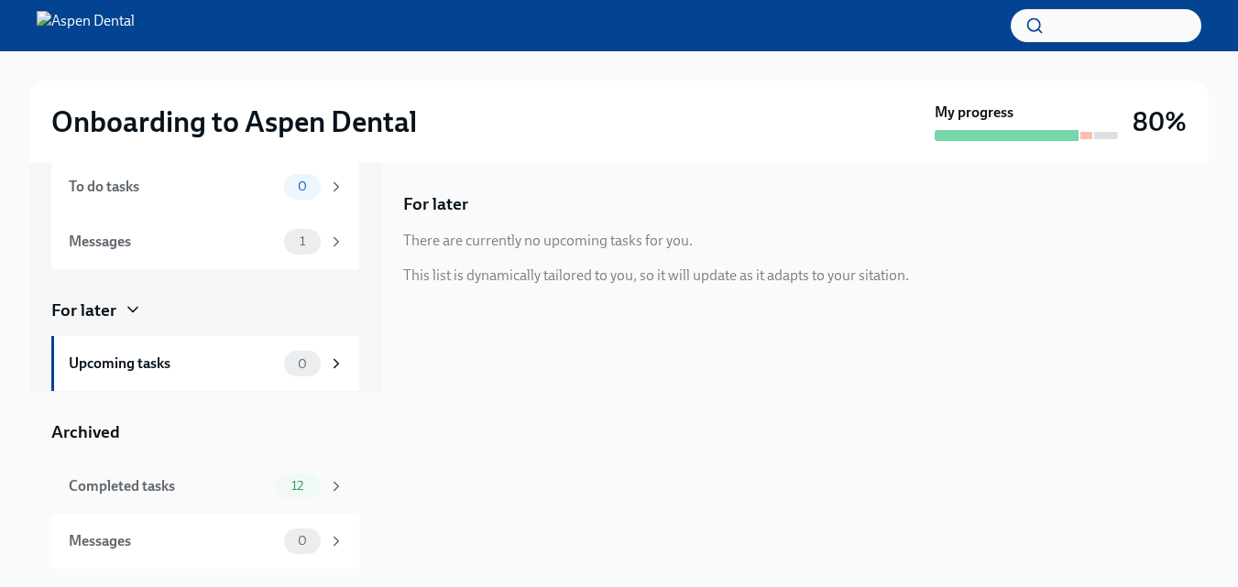
click at [328, 481] on icon at bounding box center [336, 486] width 16 height 16
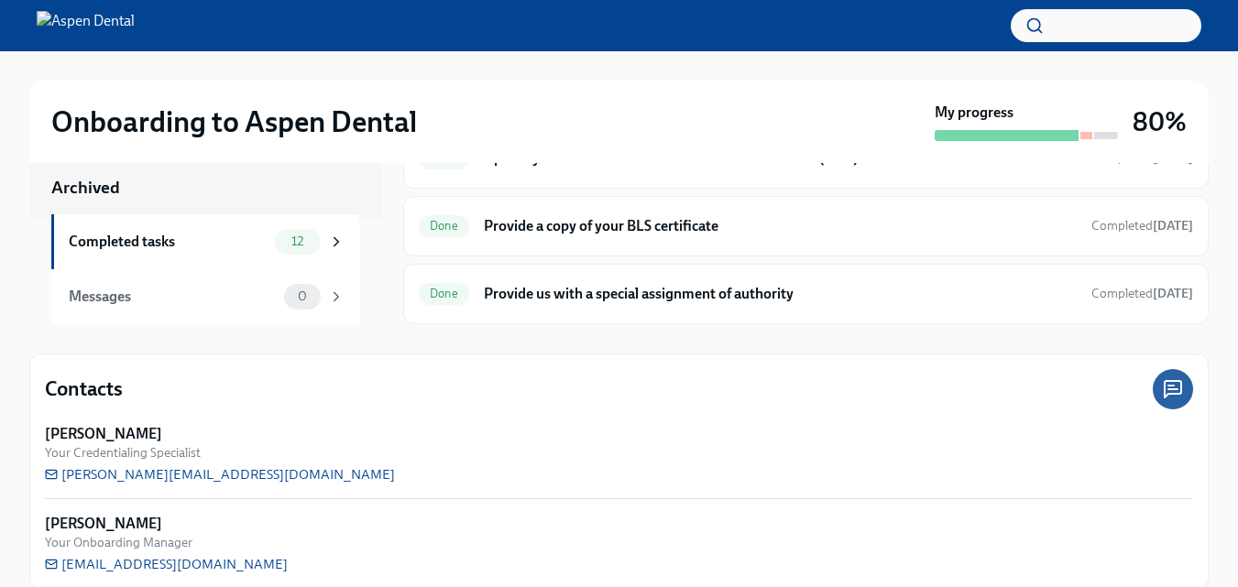
scroll to position [269, 0]
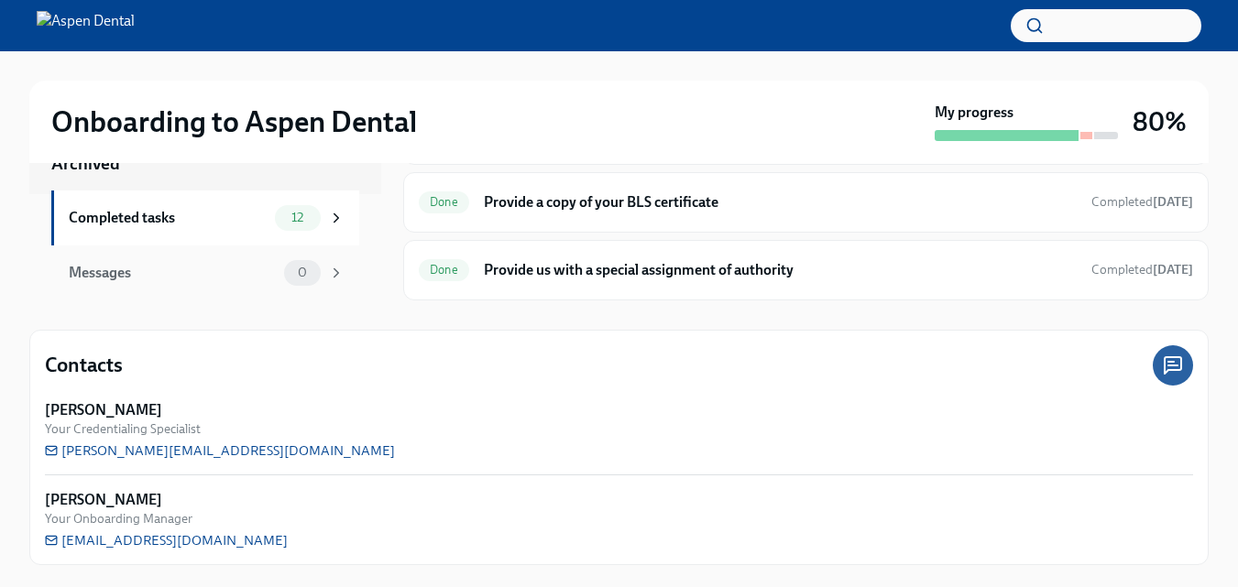
click at [335, 273] on icon at bounding box center [337, 273] width 5 height 8
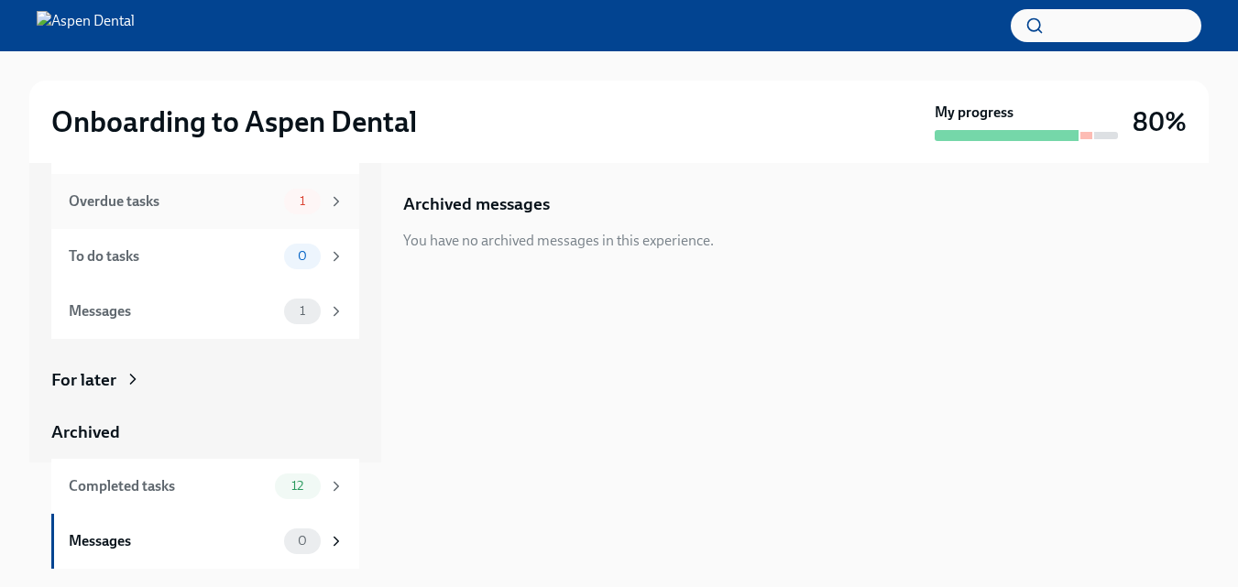
click at [231, 214] on div "Overdue tasks 1" at bounding box center [205, 201] width 308 height 55
